Goal: Information Seeking & Learning: Learn about a topic

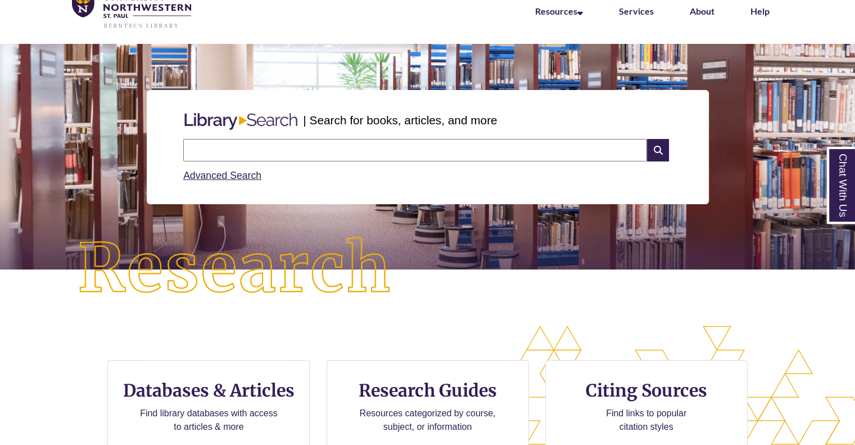
scroll to position [273, 759]
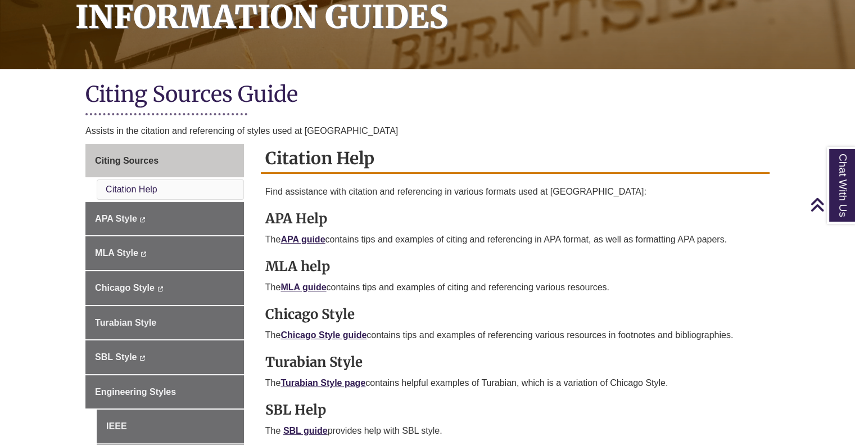
scroll to position [169, 0]
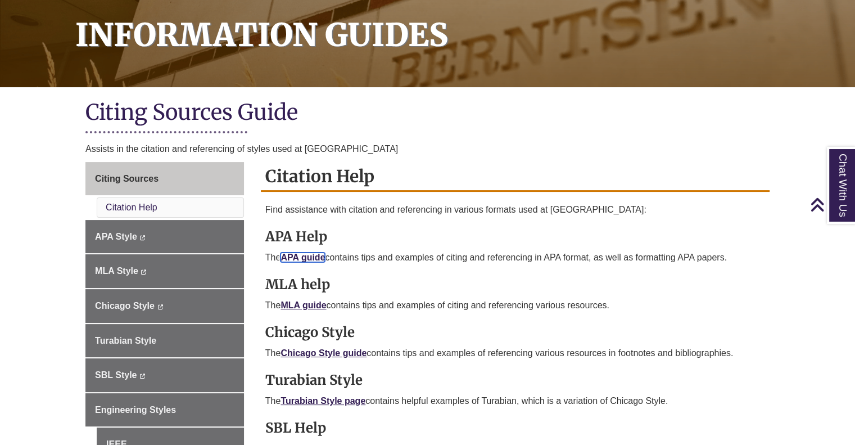
click at [291, 254] on link "APA guide" at bounding box center [302, 257] width 44 height 10
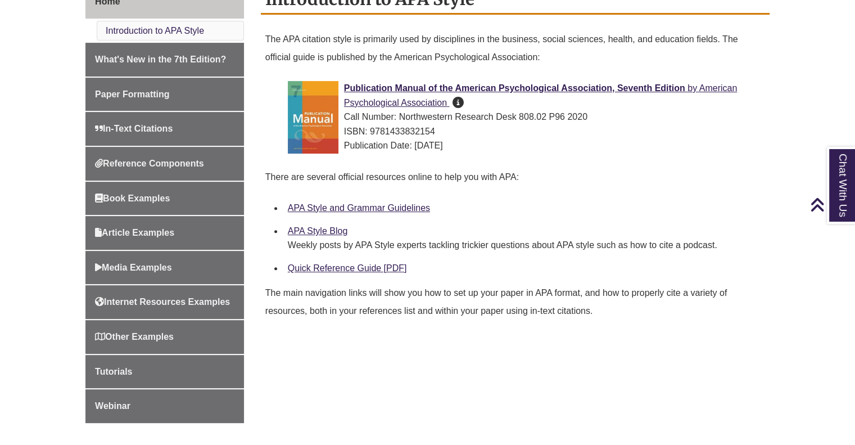
scroll to position [337, 0]
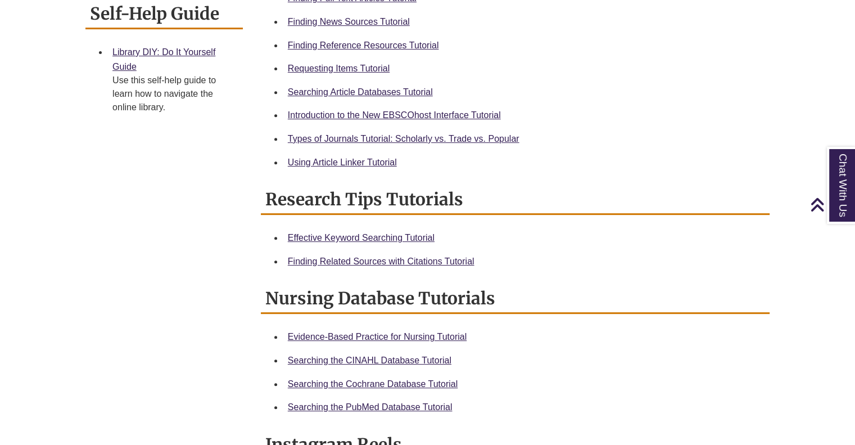
scroll to position [506, 0]
